Goal: Task Accomplishment & Management: Manage account settings

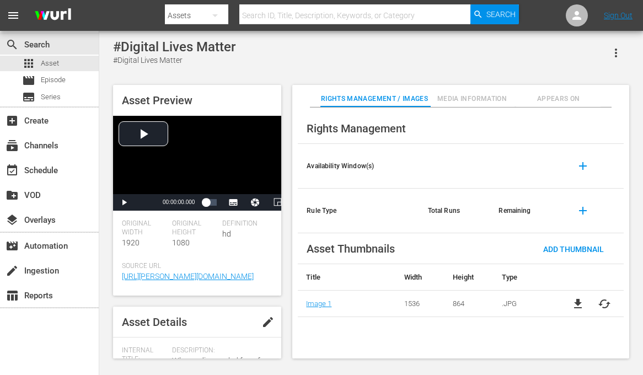
click at [274, 14] on input "text" at bounding box center [354, 15] width 231 height 26
paste input "Just for Laughs All Access"
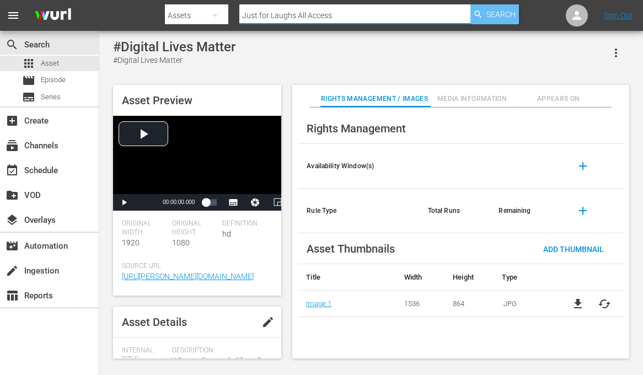
type input "Just for Laughs All Access"
click at [494, 12] on span "Search" at bounding box center [500, 14] width 29 height 20
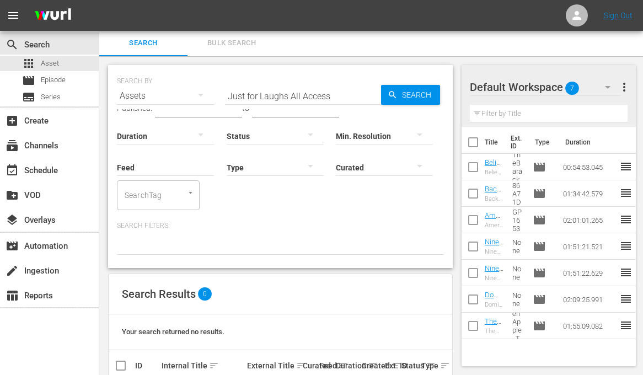
scroll to position [2, 0]
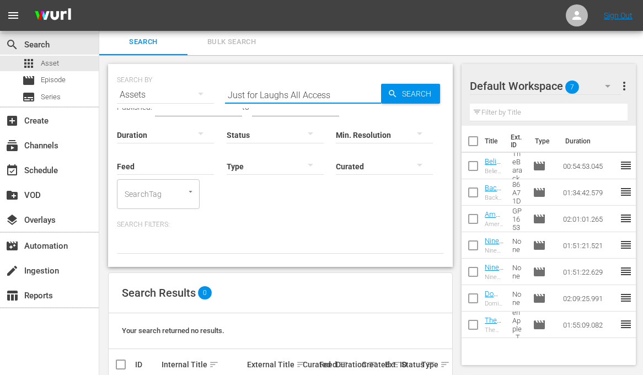
drag, startPoint x: 340, startPoint y: 96, endPoint x: 292, endPoint y: 91, distance: 48.8
click at [292, 92] on input "Just for Laughs All Access" at bounding box center [303, 95] width 156 height 26
type input "Just for Laughs"
click at [47, 98] on span "Series" at bounding box center [51, 97] width 20 height 11
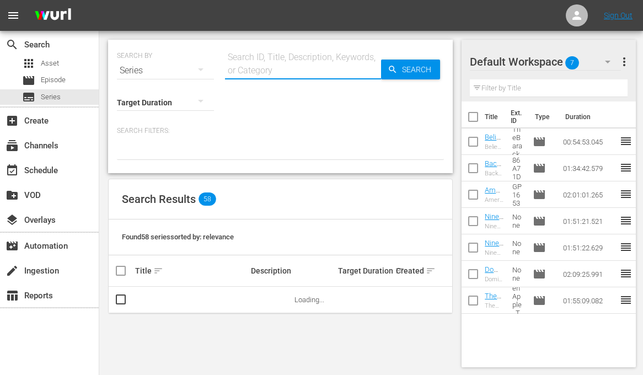
click at [268, 60] on input "text" at bounding box center [303, 70] width 156 height 26
paste input "Just for Laughs All Access"
type input "Just for Laughs All Access"
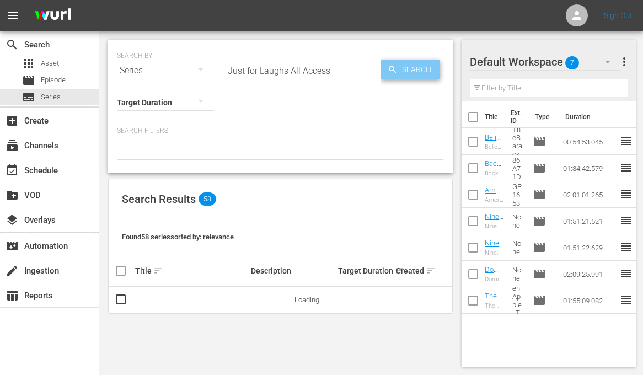
click at [420, 71] on span "Search" at bounding box center [419, 70] width 42 height 20
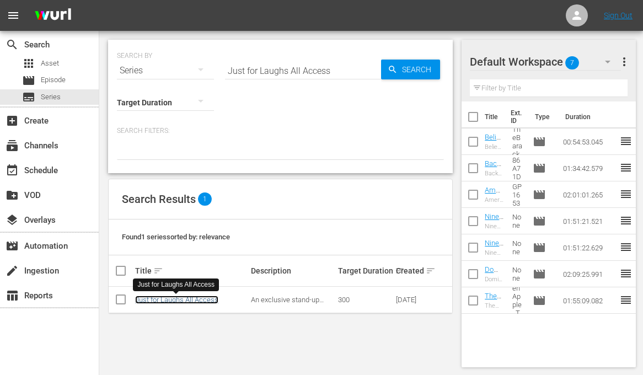
click at [182, 298] on link "Just for Laughs All Access" at bounding box center [176, 300] width 83 height 8
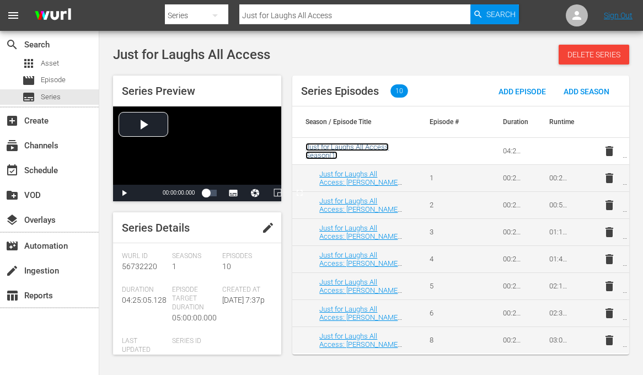
click at [346, 149] on span "Just for Laughs All Access Season ( 1 )" at bounding box center [347, 151] width 83 height 17
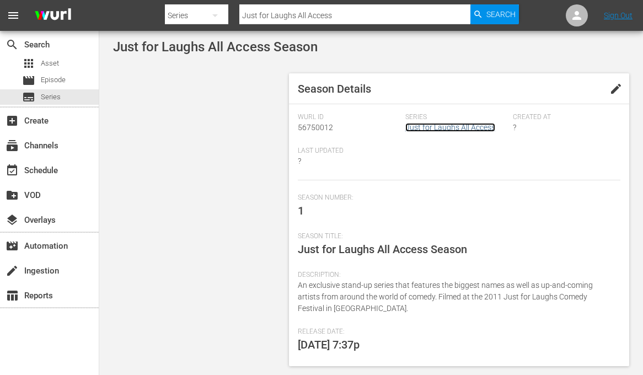
click at [440, 130] on link "Just for Laughs All Access" at bounding box center [450, 127] width 90 height 9
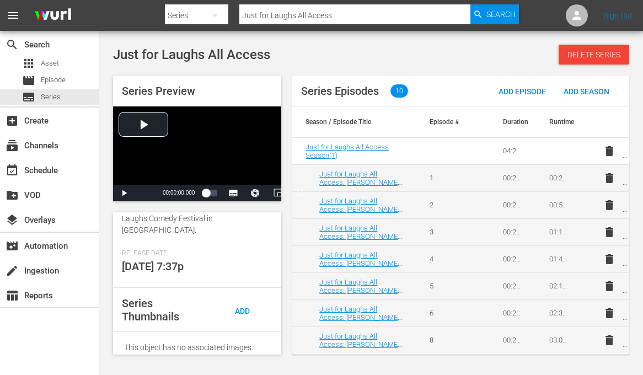
scroll to position [293, 0]
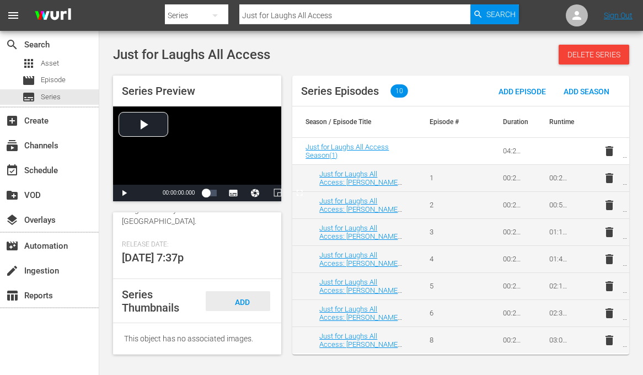
click at [244, 304] on span "Add Thumbnail" at bounding box center [238, 312] width 53 height 29
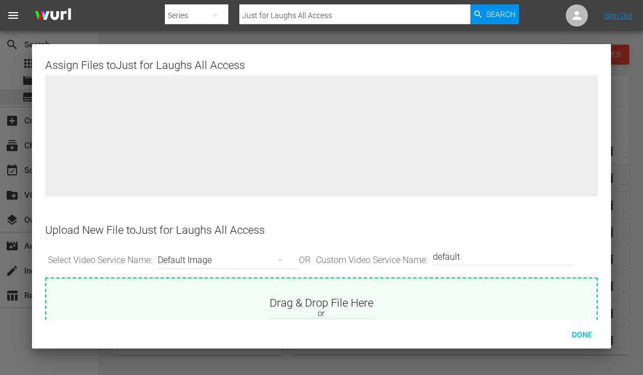
click at [285, 258] on icon "button" at bounding box center [280, 260] width 13 height 13
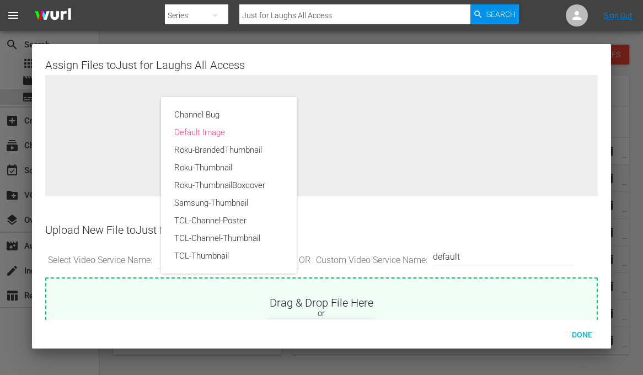
click at [375, 228] on div "Channel Bug Default Image Roku-BrandedThumbnail Roku-Thumbnail Roku-ThumbnailBo…" at bounding box center [321, 187] width 643 height 375
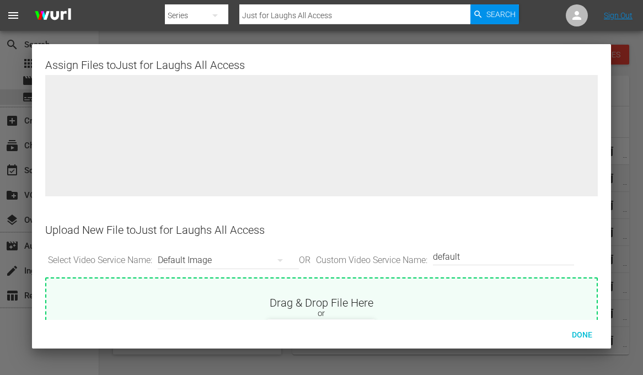
click at [282, 259] on icon "button" at bounding box center [280, 260] width 6 height 3
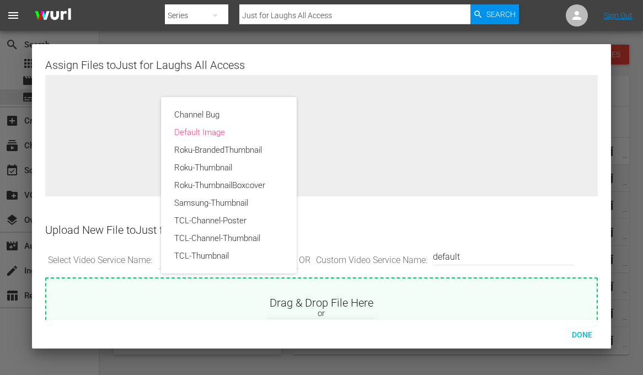
click at [397, 235] on div "Channel Bug Default Image Roku-BrandedThumbnail Roku-Thumbnail Roku-ThumbnailBo…" at bounding box center [321, 187] width 643 height 375
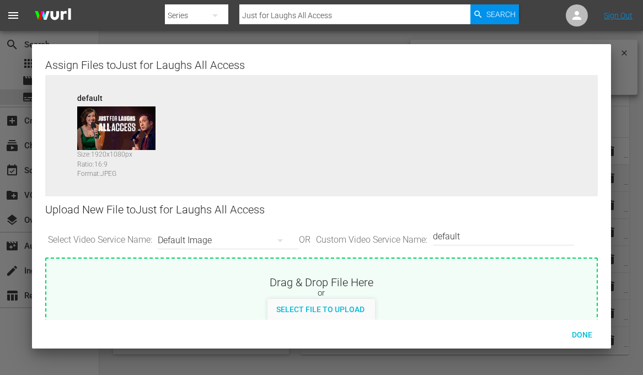
scroll to position [272, 0]
click at [580, 333] on span "Done" at bounding box center [582, 334] width 38 height 9
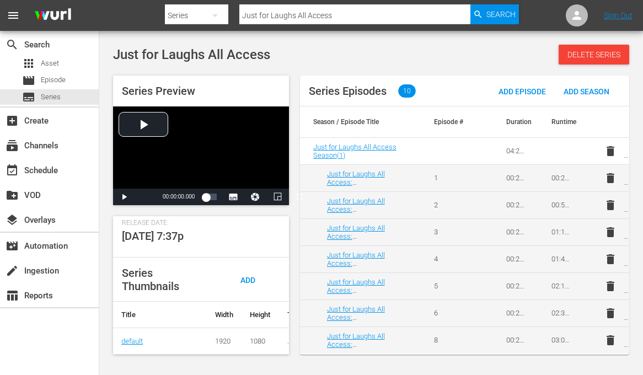
scroll to position [307, 0]
click at [244, 276] on span "Add Thumbnail" at bounding box center [243, 290] width 53 height 29
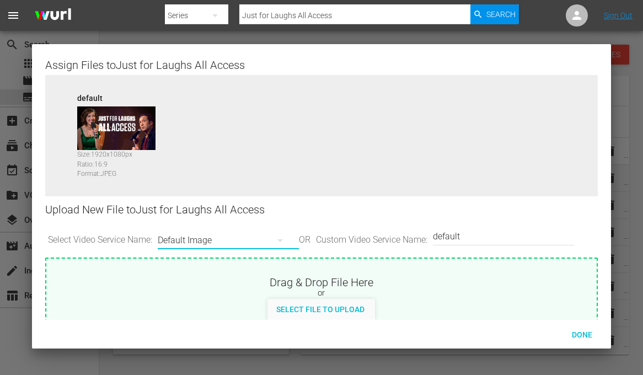
click at [276, 245] on button "button" at bounding box center [280, 240] width 26 height 26
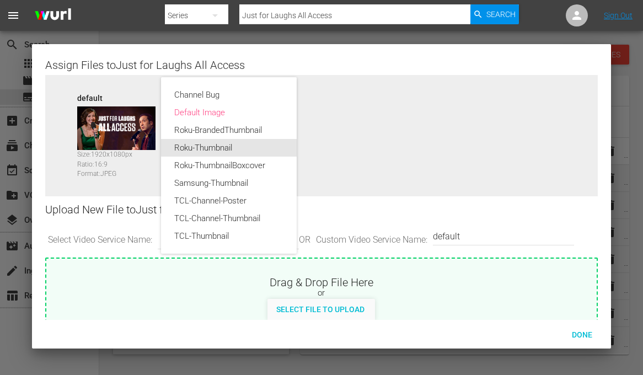
click at [223, 143] on div "Roku-Thumbnail" at bounding box center [228, 148] width 109 height 18
type input "Roku-Thumbnail"
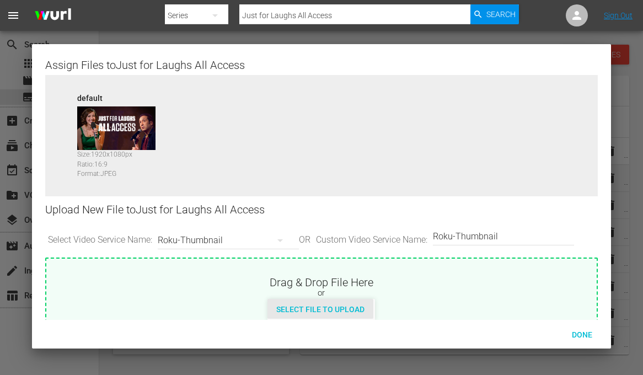
click at [327, 306] on span "Select File to Upload" at bounding box center [320, 309] width 106 height 9
type input "C:\fakepath\Box art Horizontal.jpg"
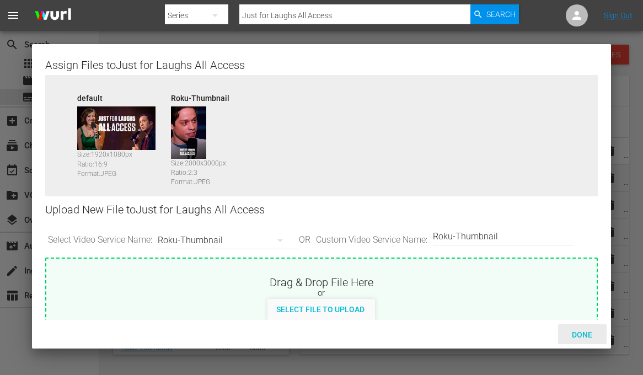
click at [575, 334] on span "Done" at bounding box center [582, 334] width 38 height 9
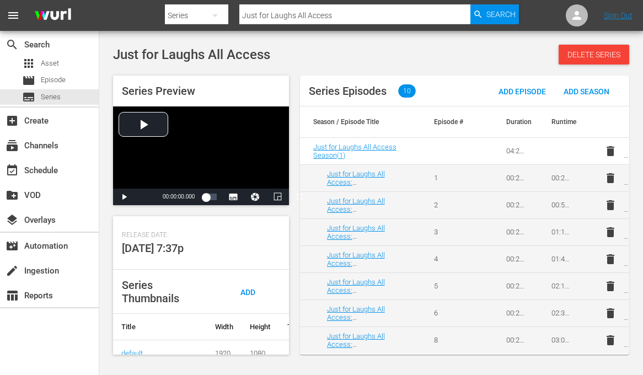
scroll to position [272, 0]
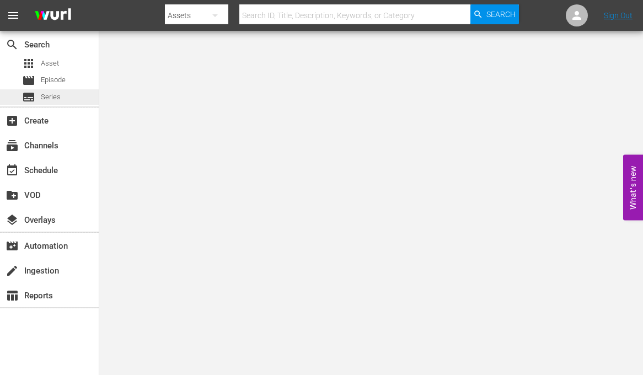
click at [46, 96] on div at bounding box center [321, 187] width 643 height 375
click at [49, 92] on span "Series" at bounding box center [51, 97] width 20 height 11
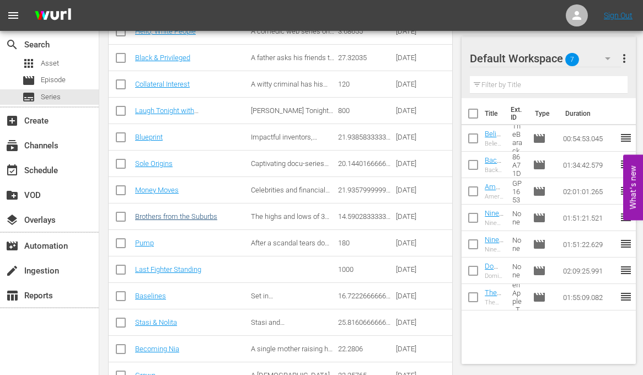
scroll to position [352, 0]
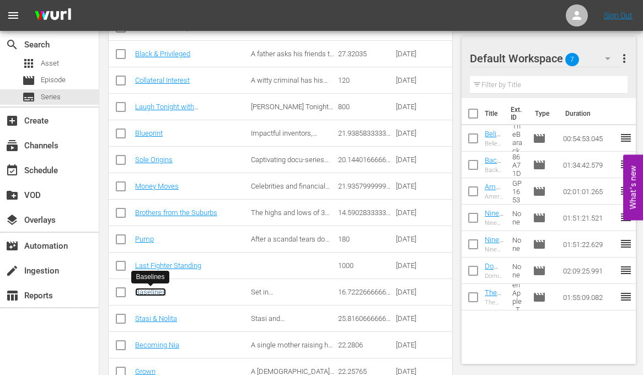
click at [152, 292] on link "Baselines" at bounding box center [150, 292] width 31 height 8
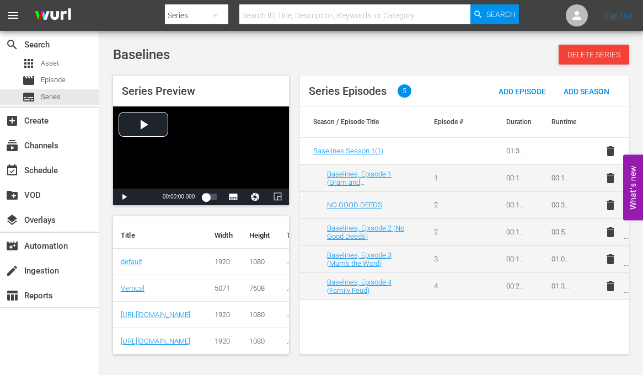
scroll to position [363, 1]
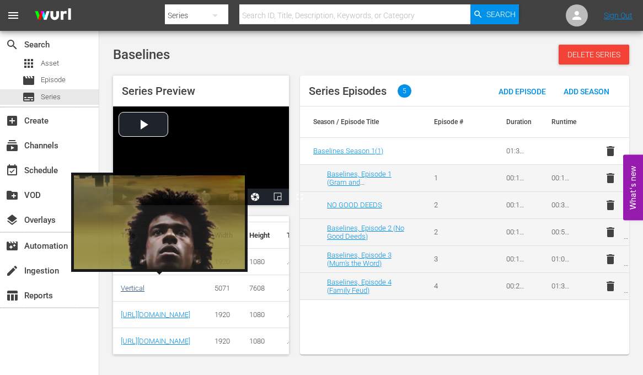
click at [136, 284] on link "Vertical" at bounding box center [133, 288] width 24 height 8
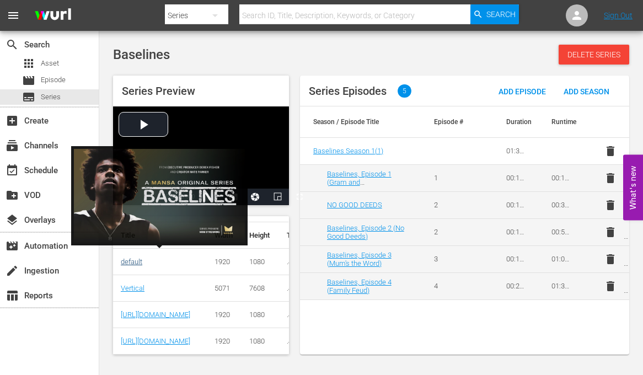
click at [135, 258] on link "default" at bounding box center [132, 262] width 22 height 8
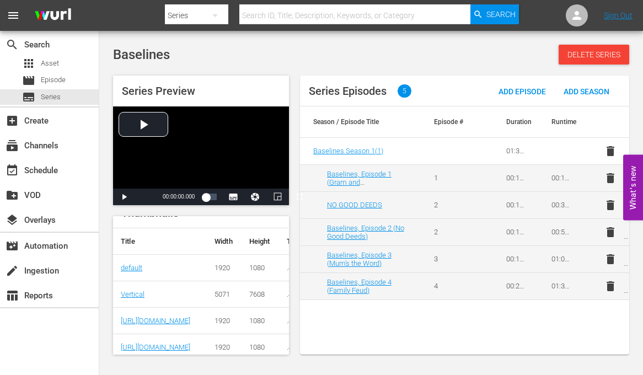
scroll to position [363, 1]
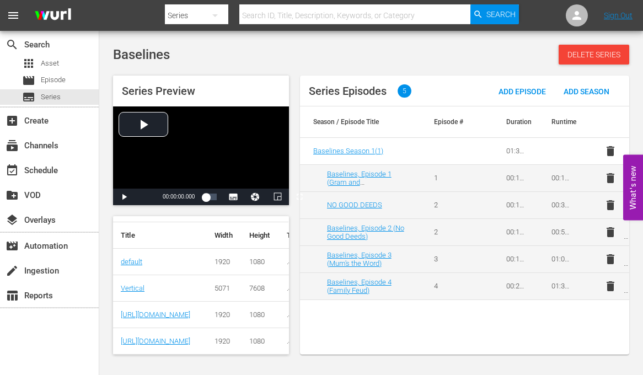
click at [142, 234] on th "Title" at bounding box center [160, 235] width 94 height 26
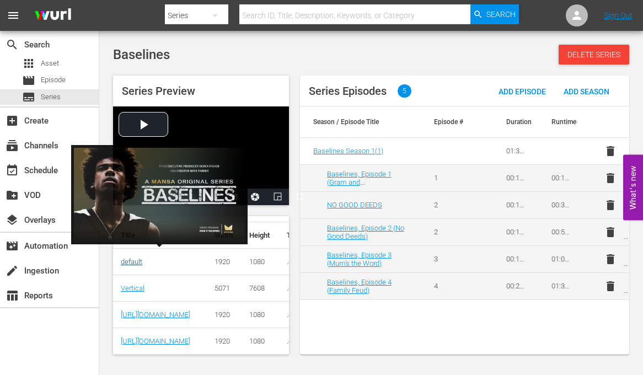
click at [135, 258] on link "default" at bounding box center [132, 262] width 22 height 8
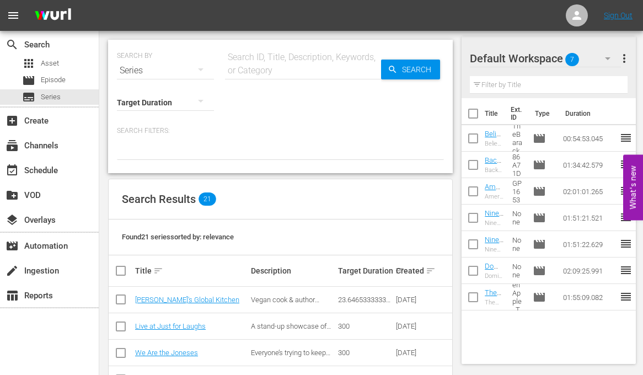
scroll to position [144, 0]
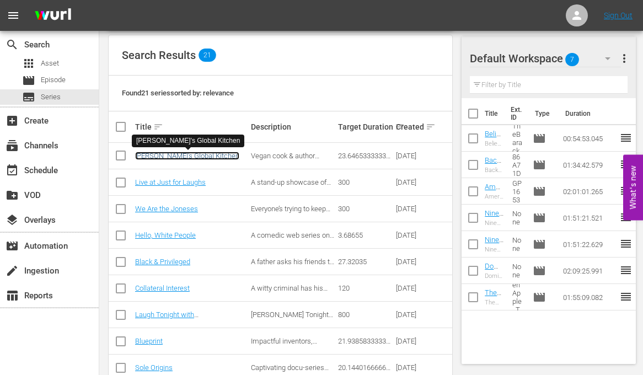
click at [167, 157] on link "Kirly Sue's Global Kitchen" at bounding box center [187, 156] width 104 height 8
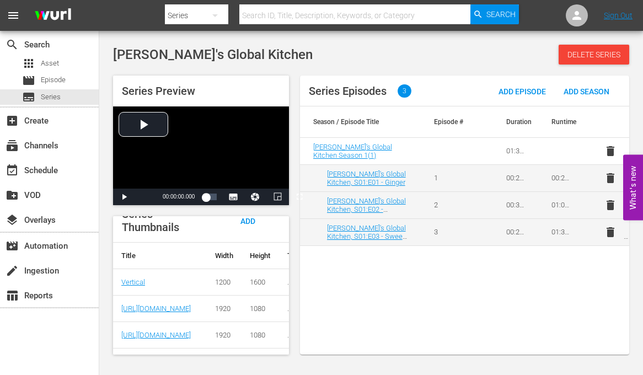
scroll to position [416, 0]
